Goal: Navigation & Orientation: Find specific page/section

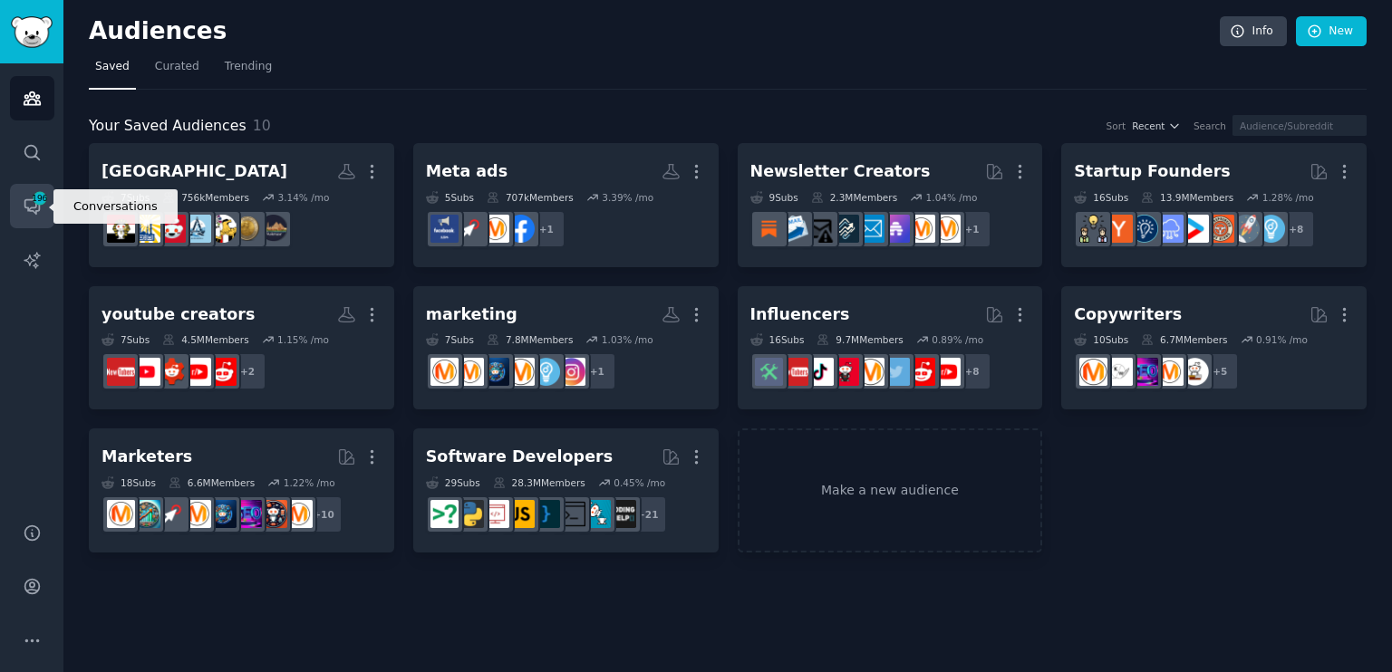
click at [37, 207] on icon "Sidebar" at bounding box center [32, 206] width 19 height 19
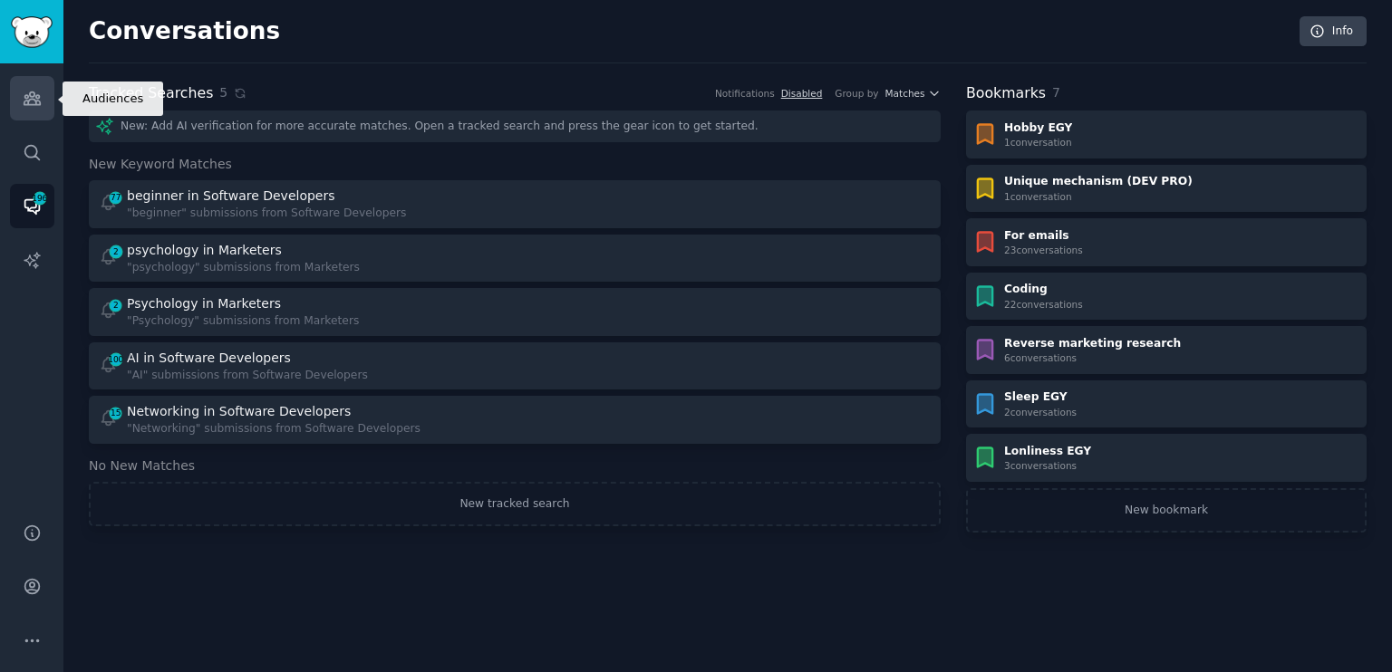
click at [34, 107] on icon "Sidebar" at bounding box center [32, 98] width 19 height 19
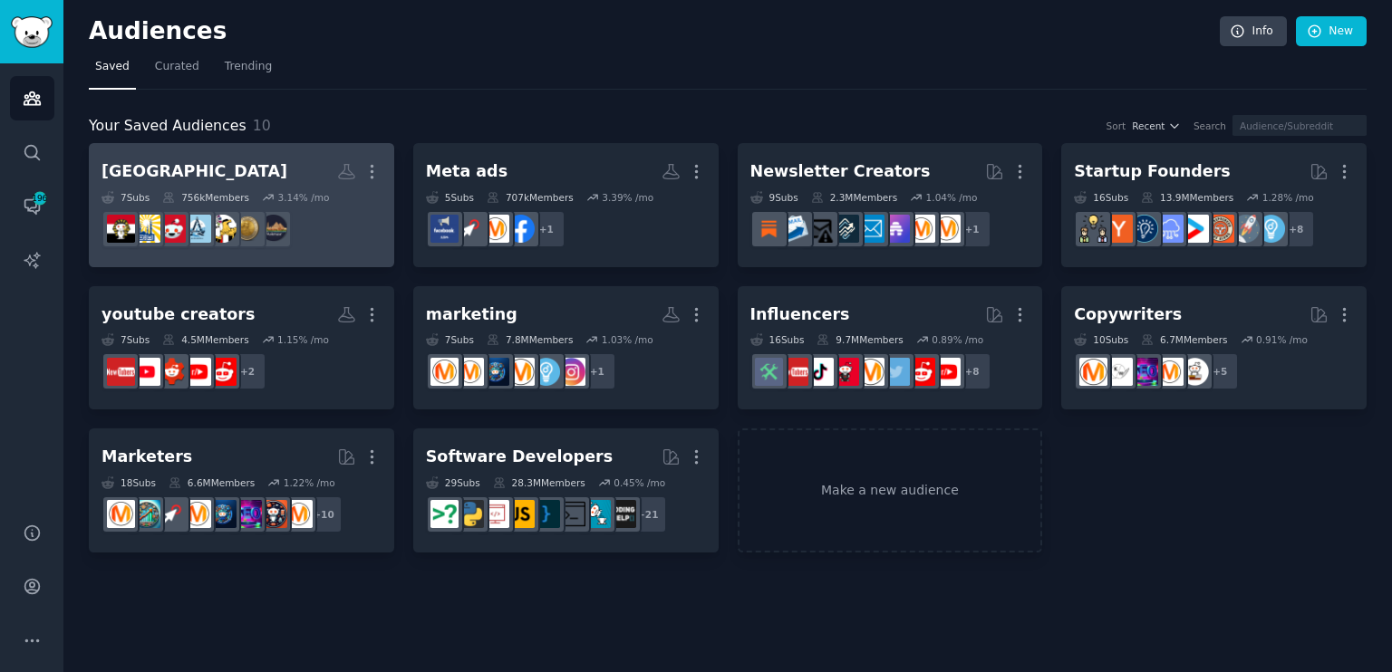
click at [312, 181] on h2 "[GEOGRAPHIC_DATA] More" at bounding box center [241, 172] width 280 height 32
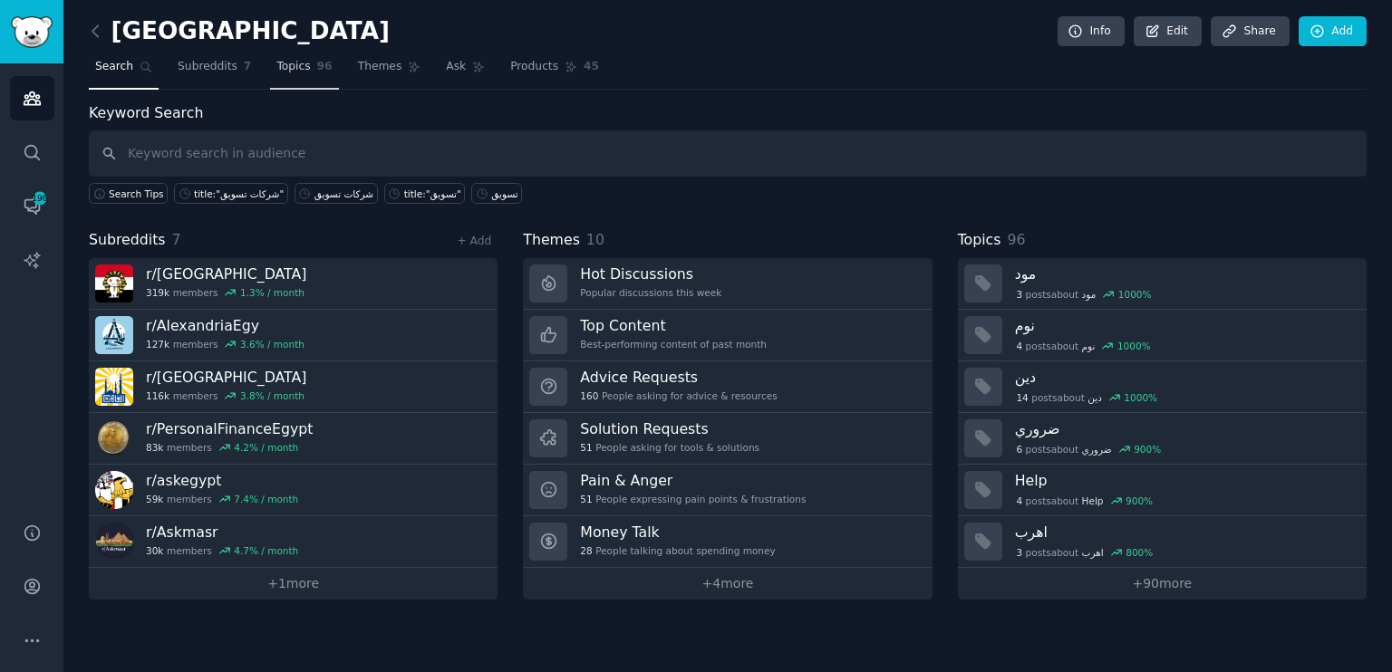
click at [287, 64] on span "Topics" at bounding box center [293, 67] width 34 height 16
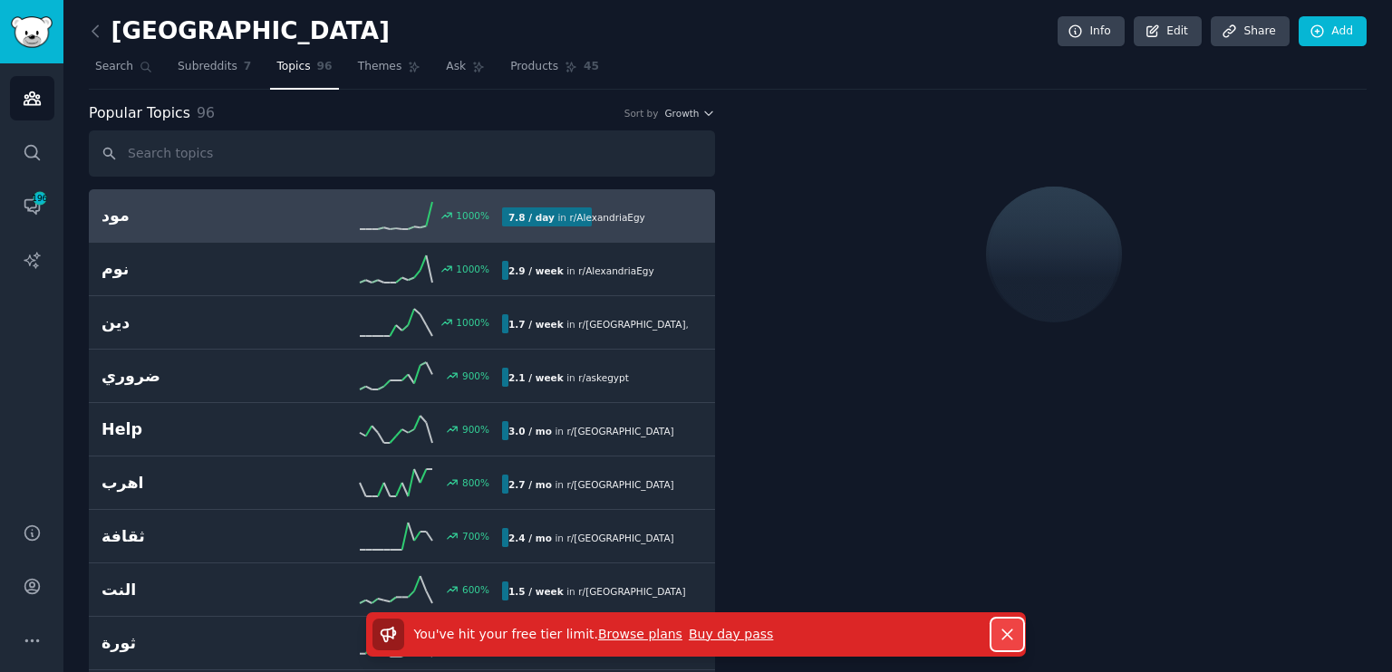
click at [1004, 633] on icon "button" at bounding box center [1006, 634] width 19 height 19
